Goal: Use online tool/utility: Utilize a website feature to perform a specific function

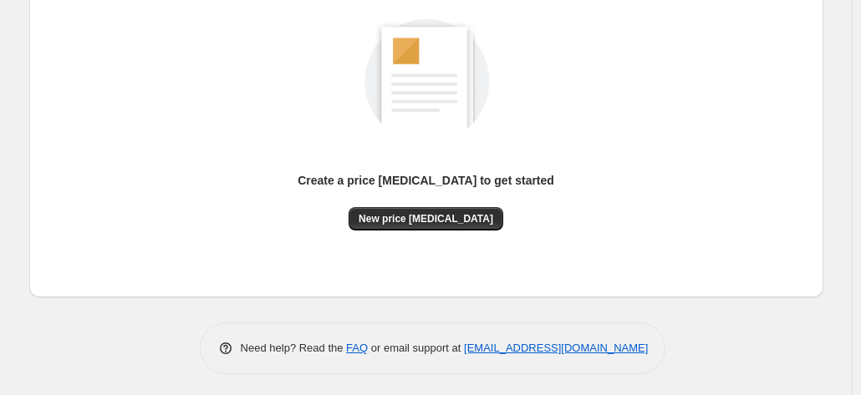
scroll to position [230, 0]
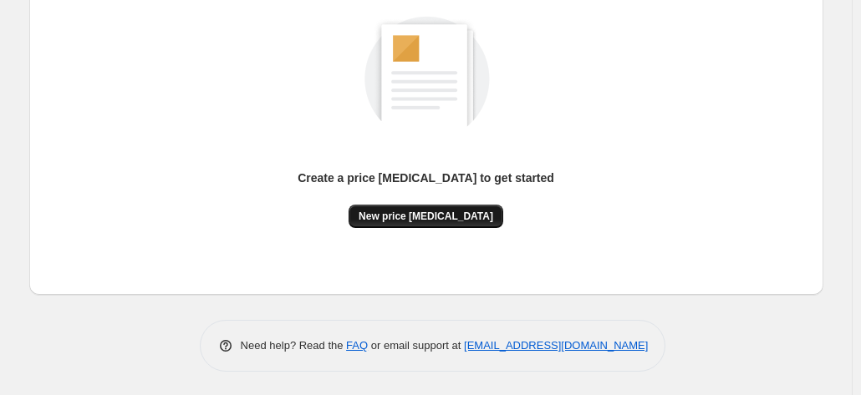
click at [438, 210] on span "New price [MEDICAL_DATA]" at bounding box center [426, 216] width 135 height 13
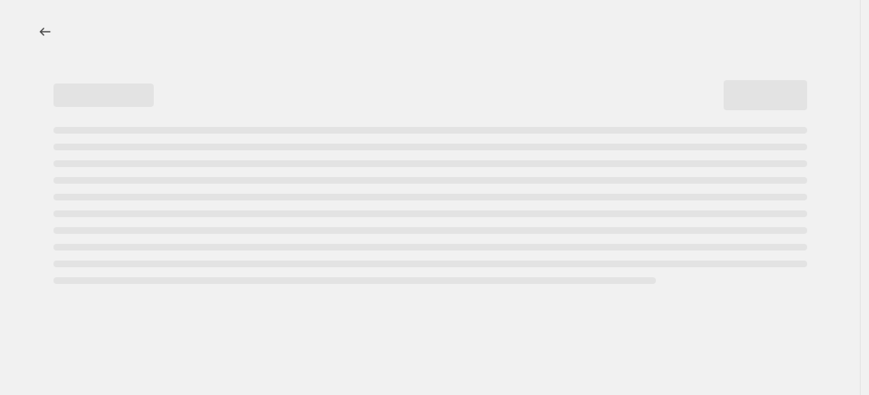
select select "percentage"
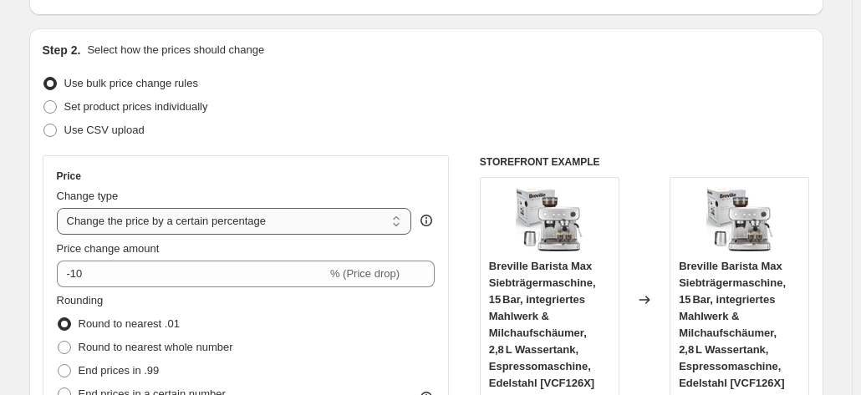
scroll to position [167, 0]
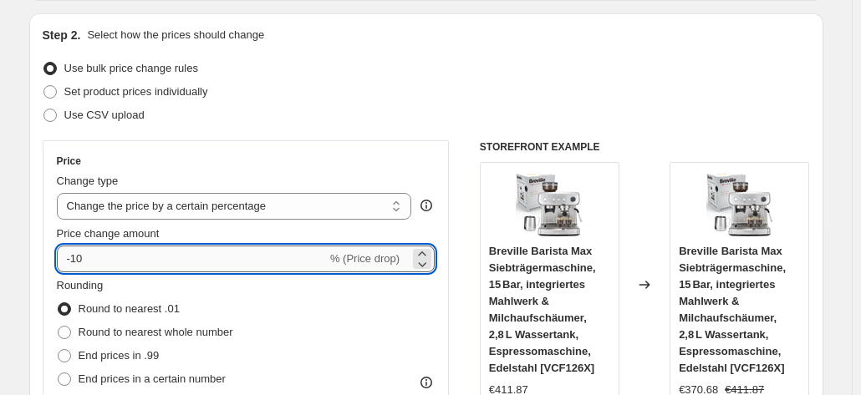
click at [206, 266] on input "-10" at bounding box center [192, 259] width 270 height 27
type input "-1"
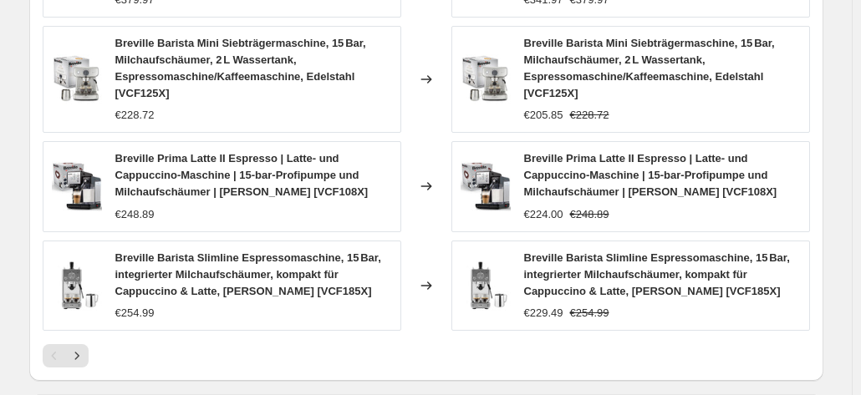
scroll to position [1398, 0]
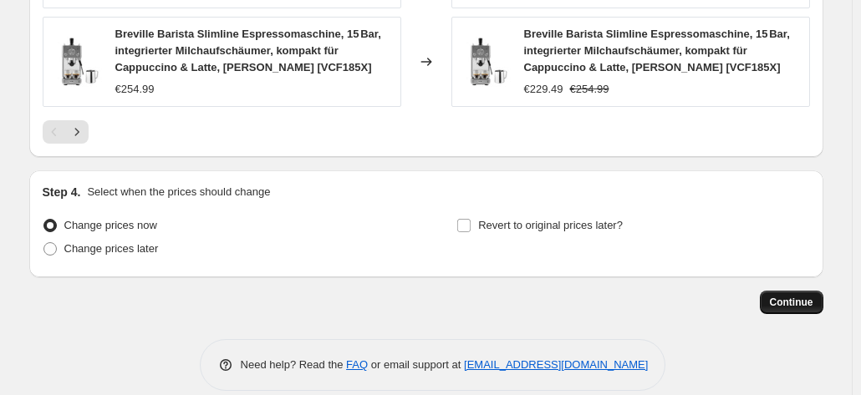
type input "-35"
click at [797, 291] on button "Continue" at bounding box center [792, 302] width 64 height 23
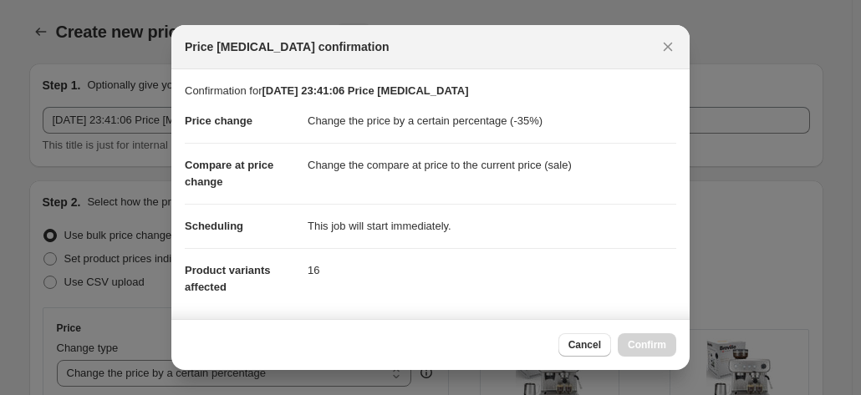
scroll to position [0, 0]
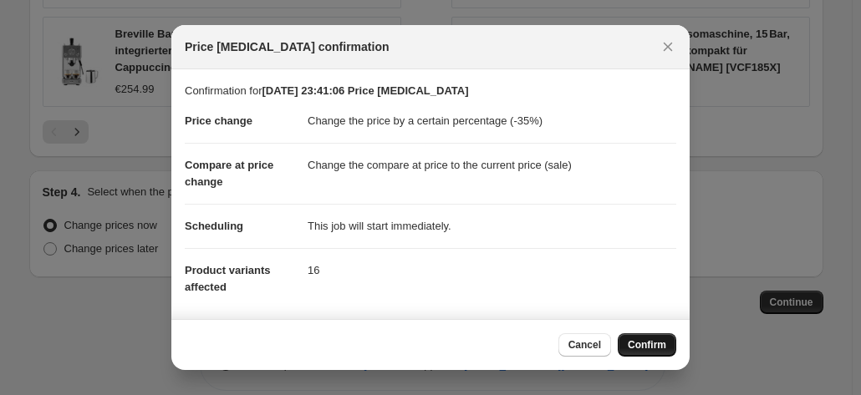
click at [636, 338] on button "Confirm" at bounding box center [647, 345] width 59 height 23
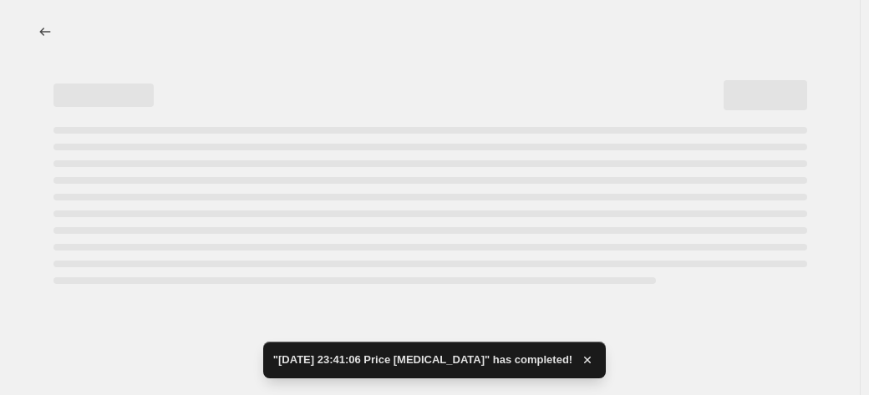
select select "percentage"
